Goal: Information Seeking & Learning: Compare options

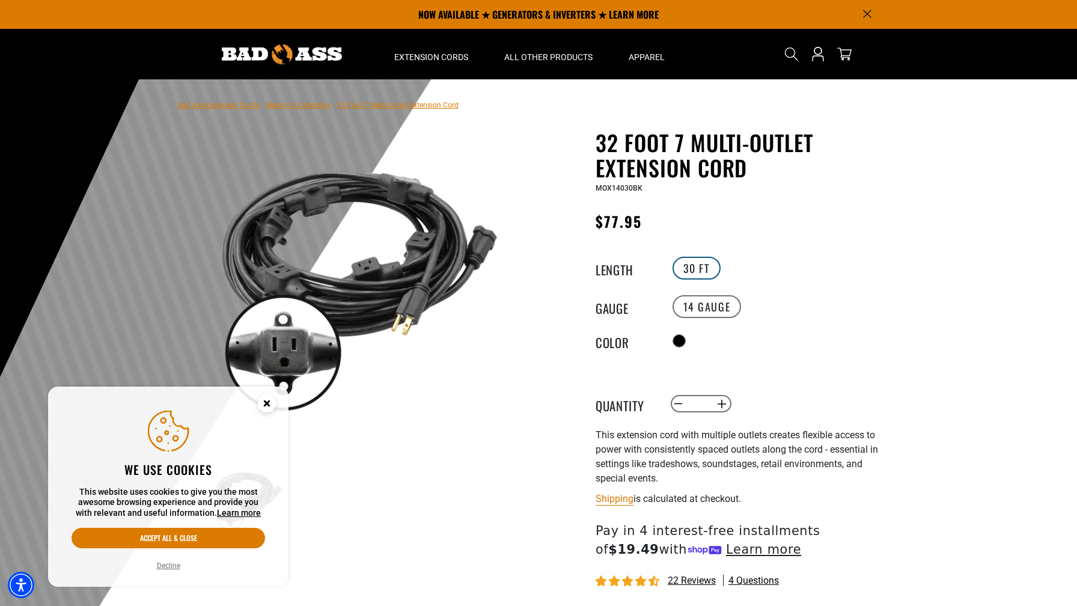
click at [699, 272] on label "30 FT" at bounding box center [697, 268] width 48 height 23
click at [698, 271] on label "30 FT" at bounding box center [697, 268] width 48 height 23
click at [263, 397] on circle "Close this option" at bounding box center [267, 403] width 18 height 18
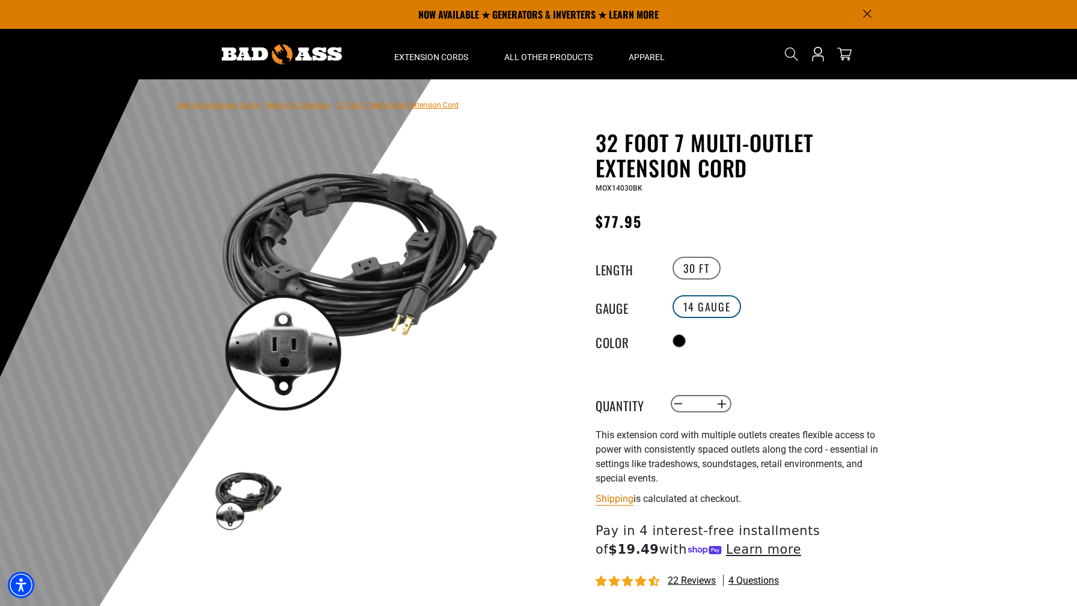
click at [715, 311] on label "14 Gauge" at bounding box center [707, 306] width 69 height 23
click at [301, 105] on link "Return to Collection" at bounding box center [298, 105] width 64 height 8
click at [298, 106] on link "Return to Collection" at bounding box center [298, 105] width 64 height 8
